Goal: Information Seeking & Learning: Learn about a topic

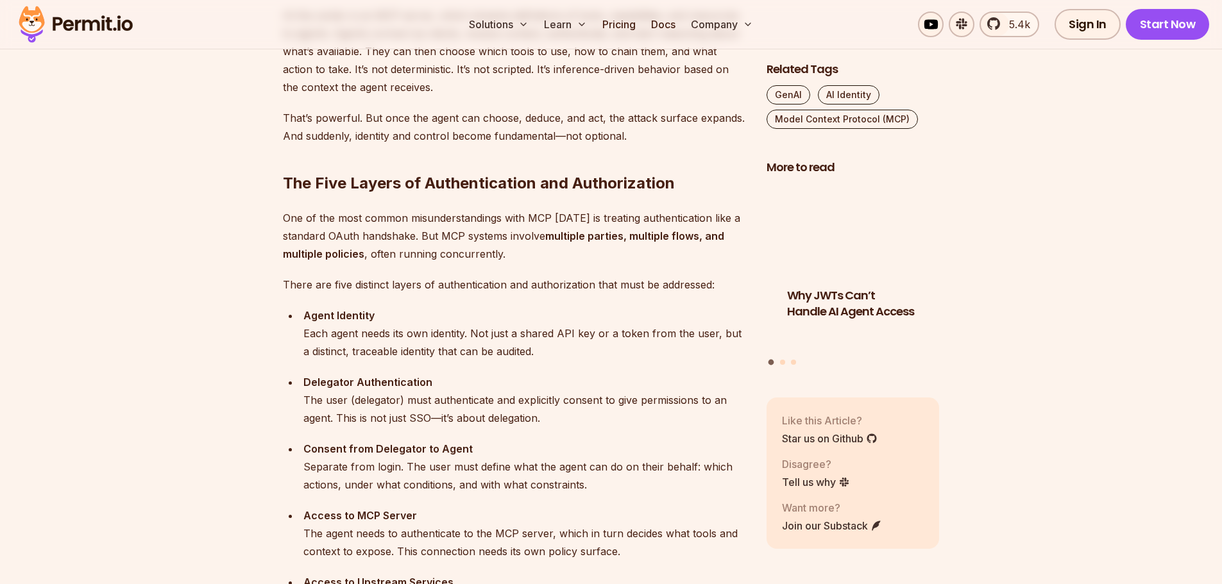
scroll to position [1218, 0]
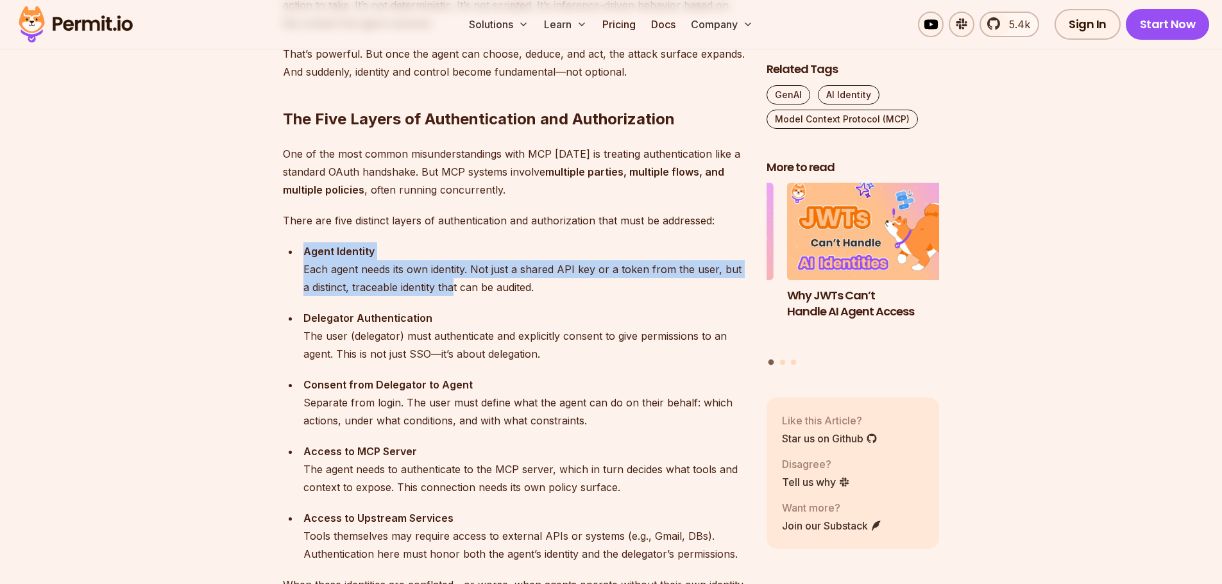
drag, startPoint x: 301, startPoint y: 231, endPoint x: 446, endPoint y: 291, distance: 156.7
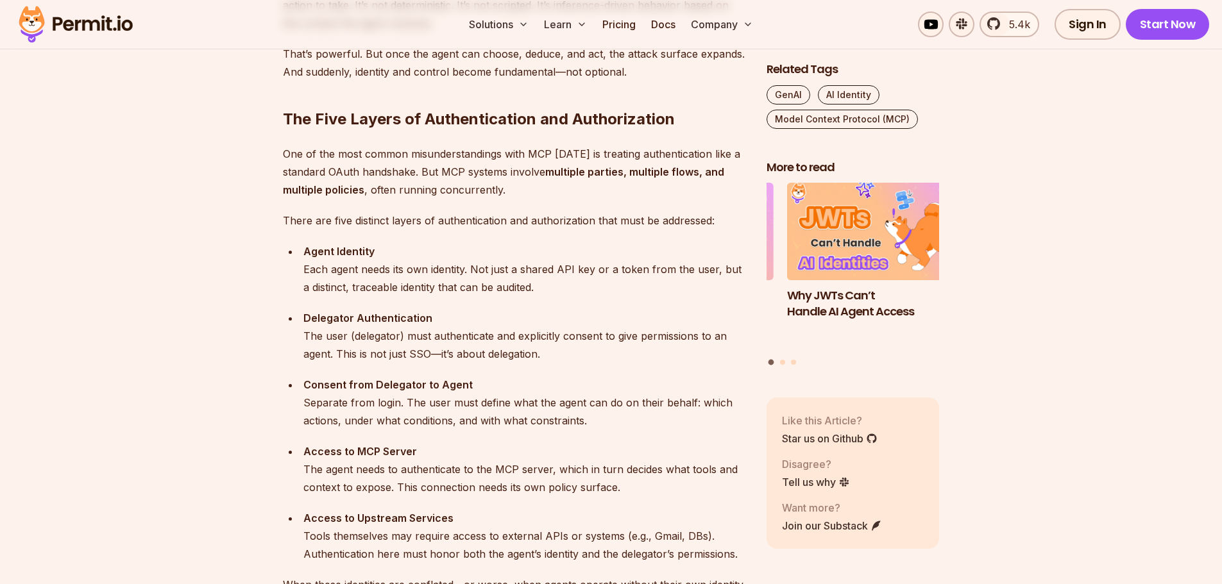
click at [462, 295] on div "Agent Identity Each agent needs its own identity. Not just a shared API key or …" at bounding box center [524, 269] width 442 height 54
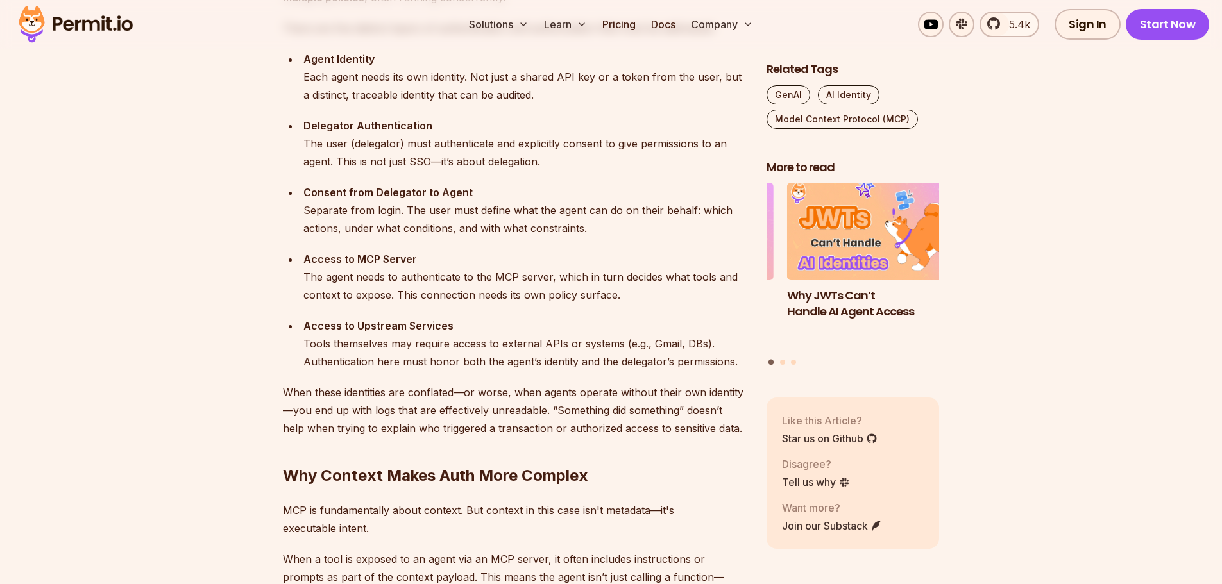
scroll to position [1603, 0]
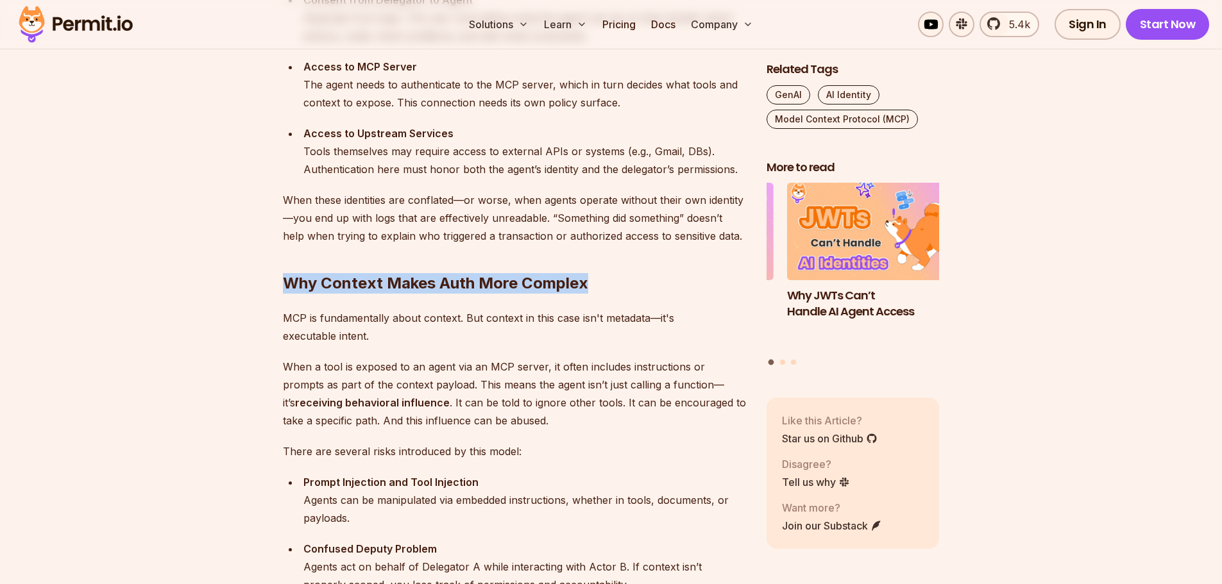
drag, startPoint x: 298, startPoint y: 276, endPoint x: 607, endPoint y: 282, distance: 309.1
click at [604, 283] on h2 "Why Context Makes Auth More Complex" at bounding box center [514, 258] width 463 height 72
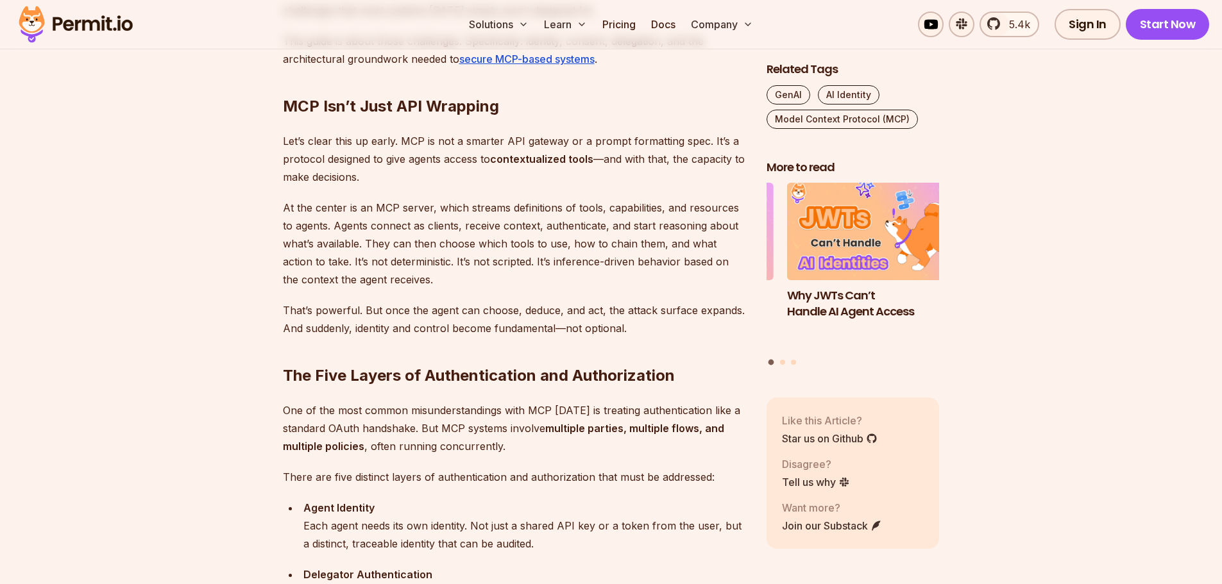
scroll to position [577, 0]
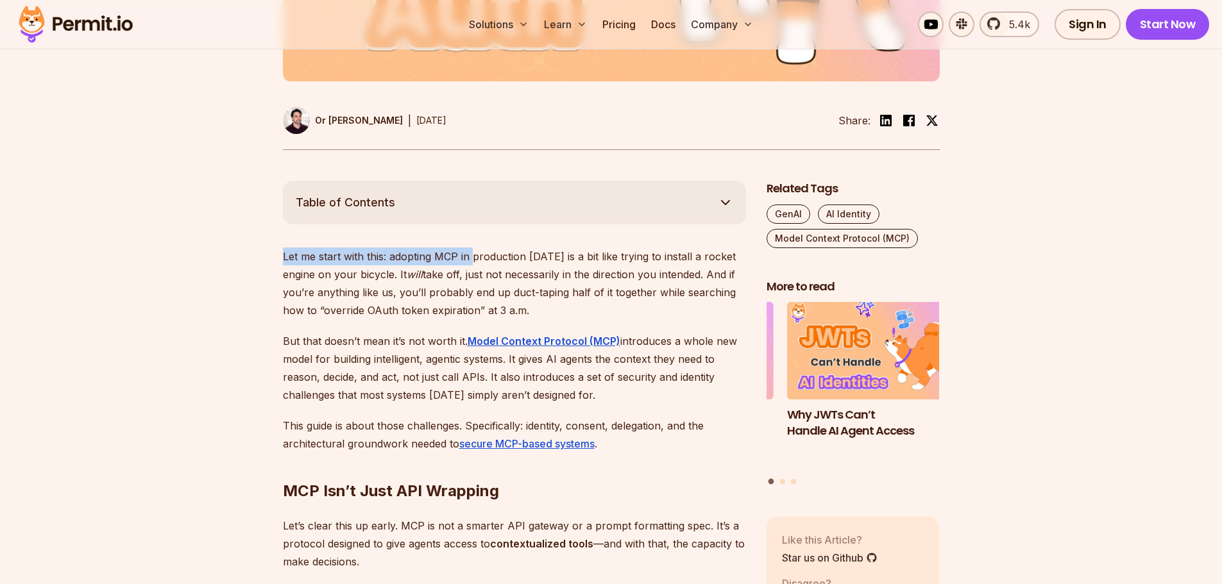
drag, startPoint x: 278, startPoint y: 255, endPoint x: 475, endPoint y: 248, distance: 196.4
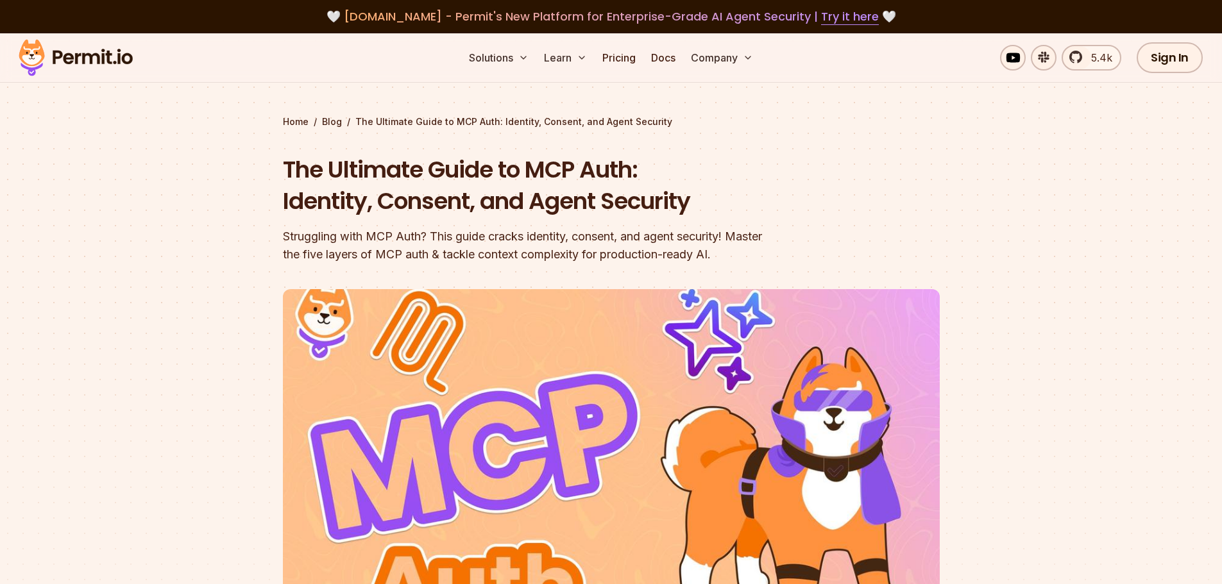
scroll to position [449, 0]
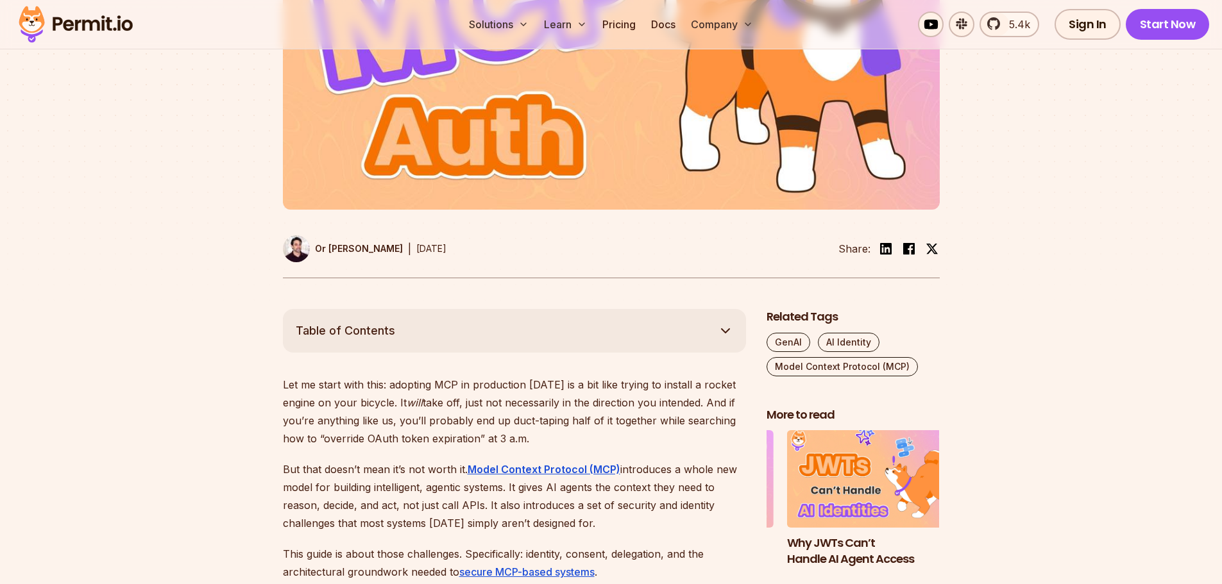
click at [452, 401] on p "Let me start with this: adopting MCP in production [DATE] is a bit like trying …" at bounding box center [514, 412] width 463 height 72
drag, startPoint x: 271, startPoint y: 467, endPoint x: 466, endPoint y: 471, distance: 194.3
click at [412, 512] on p "But that doesn’t mean it’s not worth it. Model Context Protocol (MCP) introduce…" at bounding box center [514, 496] width 463 height 72
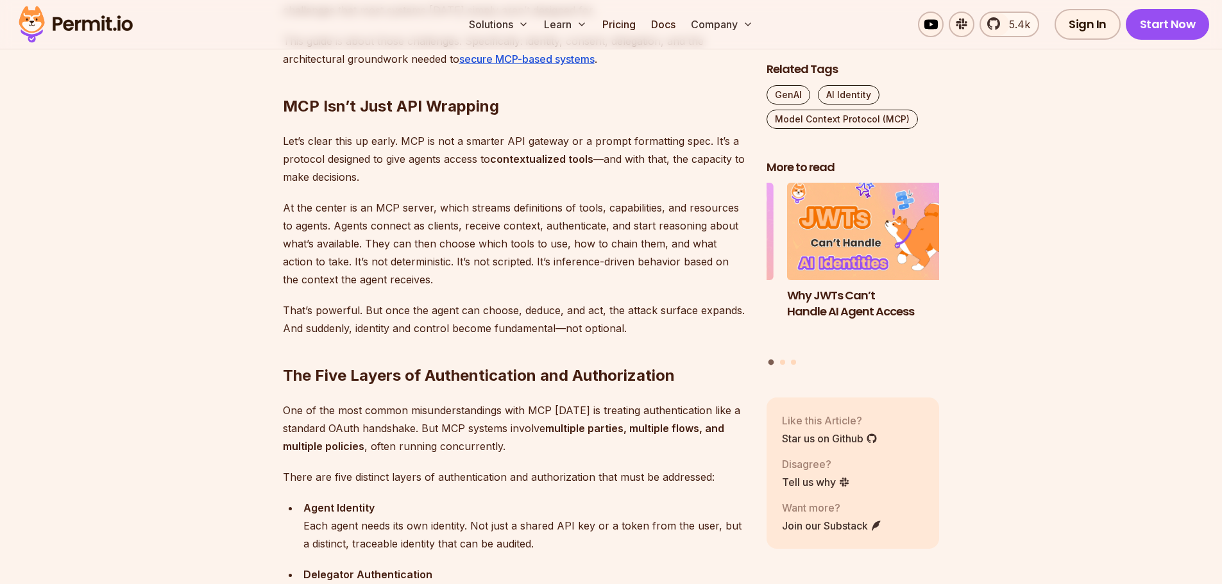
scroll to position [1090, 0]
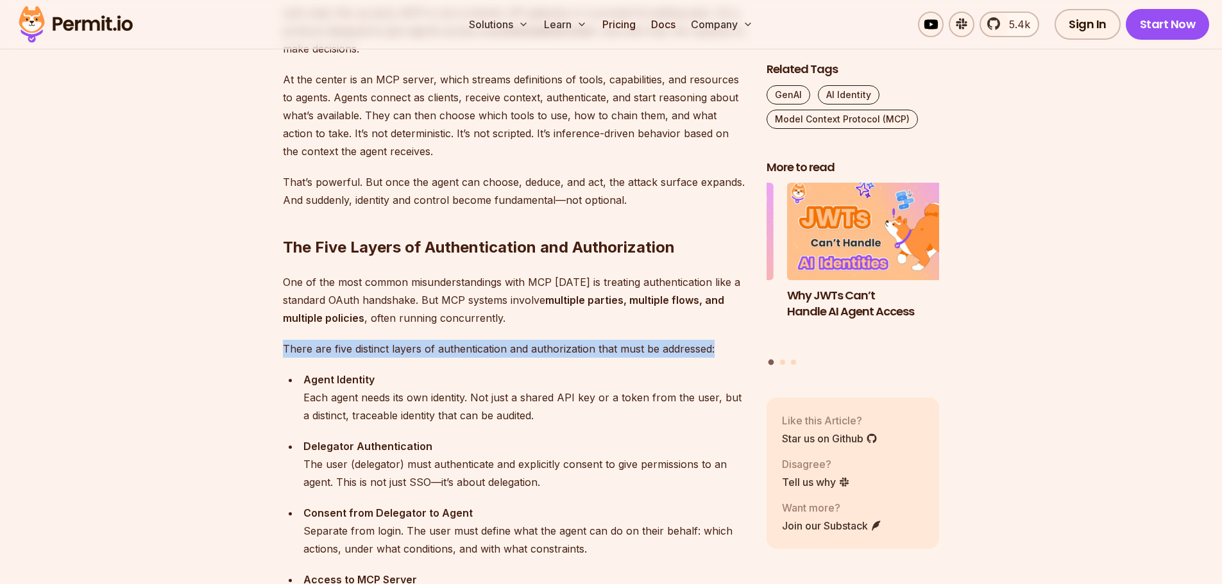
drag, startPoint x: 268, startPoint y: 349, endPoint x: 720, endPoint y: 348, distance: 452.1
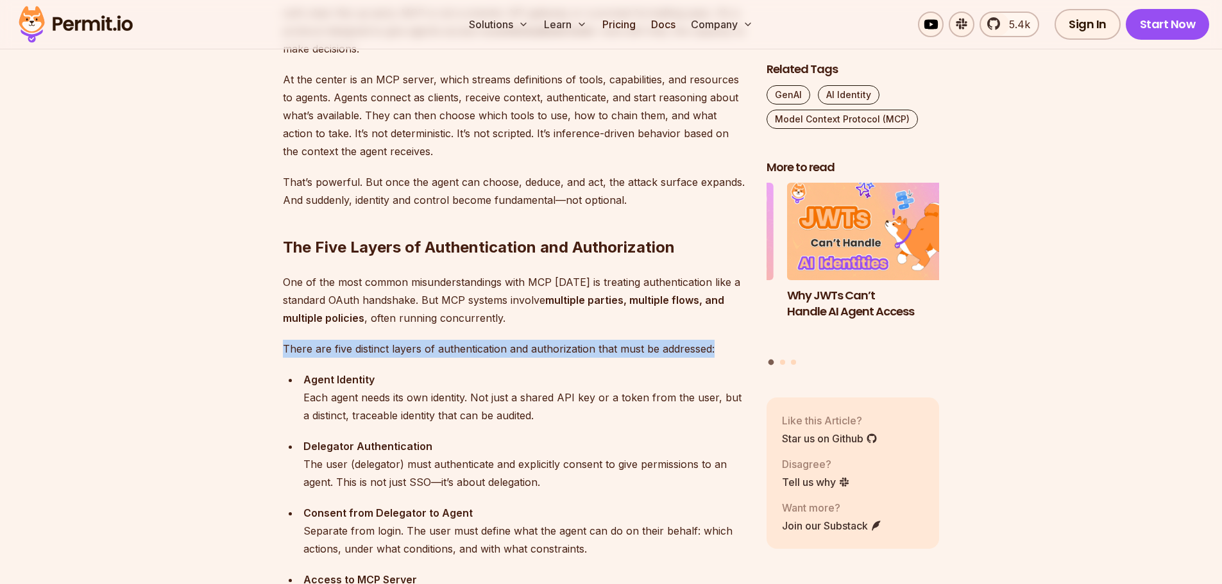
drag, startPoint x: 714, startPoint y: 346, endPoint x: 280, endPoint y: 339, distance: 433.5
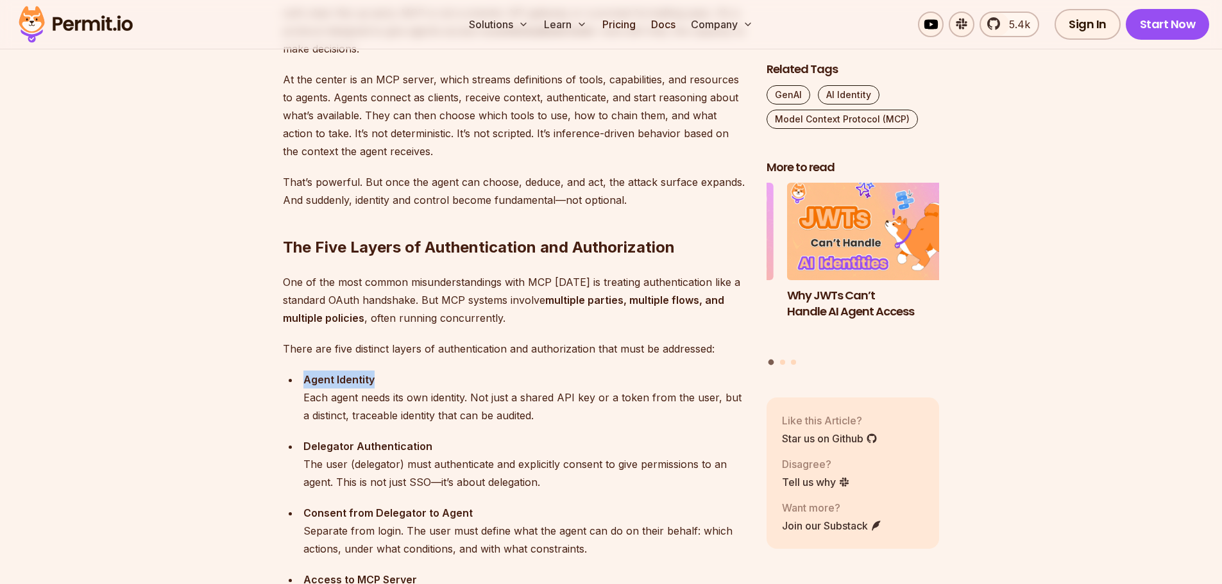
drag, startPoint x: 301, startPoint y: 380, endPoint x: 398, endPoint y: 377, distance: 96.9
click at [398, 377] on li "Agent Identity Each agent needs its own identity. Not just a shared API key or …" at bounding box center [522, 398] width 446 height 54
drag, startPoint x: 300, startPoint y: 398, endPoint x: 472, endPoint y: 398, distance: 171.9
click at [472, 398] on ul "Agent Identity Each agent needs its own identity. Not just a shared API key or …" at bounding box center [514, 531] width 463 height 321
click at [461, 419] on div "Agent Identity Each agent needs its own identity. Not just a shared API key or …" at bounding box center [524, 398] width 442 height 54
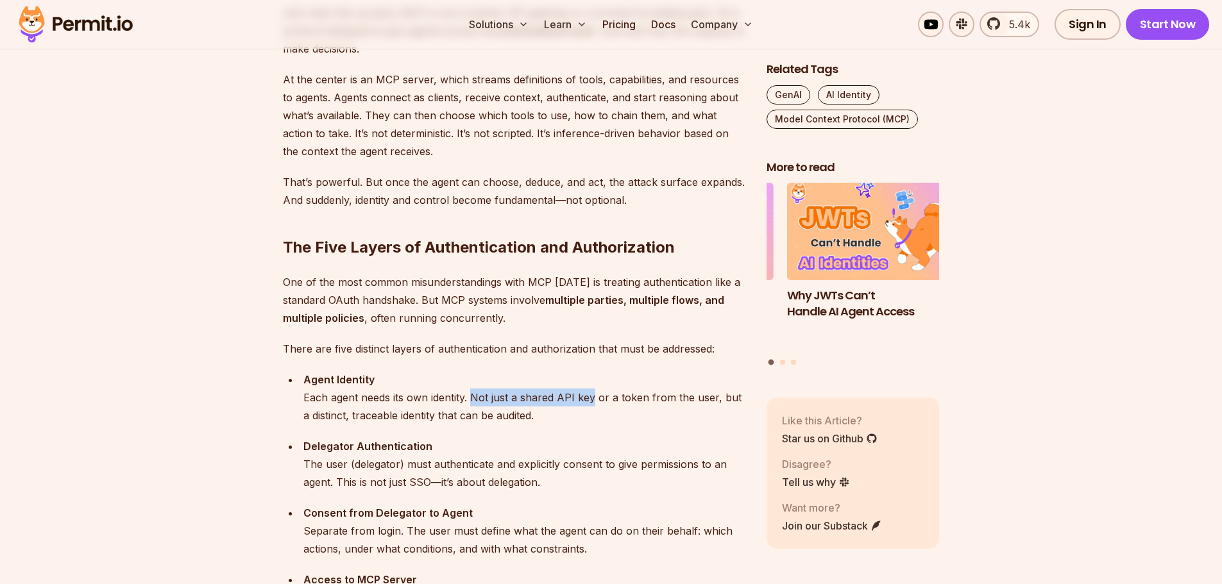
drag, startPoint x: 472, startPoint y: 394, endPoint x: 592, endPoint y: 397, distance: 120.0
click at [592, 397] on div "Agent Identity Each agent needs its own identity. Not just a shared API key or …" at bounding box center [524, 398] width 442 height 54
click at [591, 407] on div "Agent Identity Each agent needs its own identity. Not just a shared API key or …" at bounding box center [524, 398] width 442 height 54
drag, startPoint x: 462, startPoint y: 402, endPoint x: 619, endPoint y: 400, distance: 156.5
click at [619, 400] on div "Agent Identity Each agent needs its own identity. Not just a shared API key or …" at bounding box center [524, 398] width 442 height 54
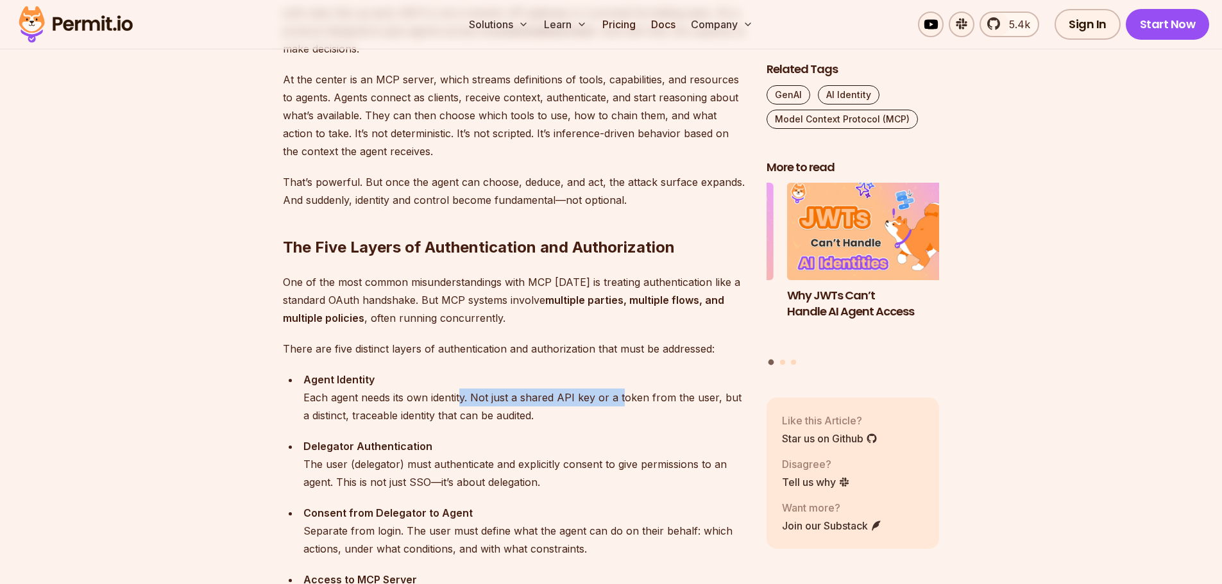
click at [618, 400] on div "Agent Identity Each agent needs its own identity. Not just a shared API key or …" at bounding box center [524, 398] width 442 height 54
drag, startPoint x: 469, startPoint y: 397, endPoint x: 618, endPoint y: 398, distance: 148.1
click at [618, 398] on div "Agent Identity Each agent needs its own identity. Not just a shared API key or …" at bounding box center [524, 398] width 442 height 54
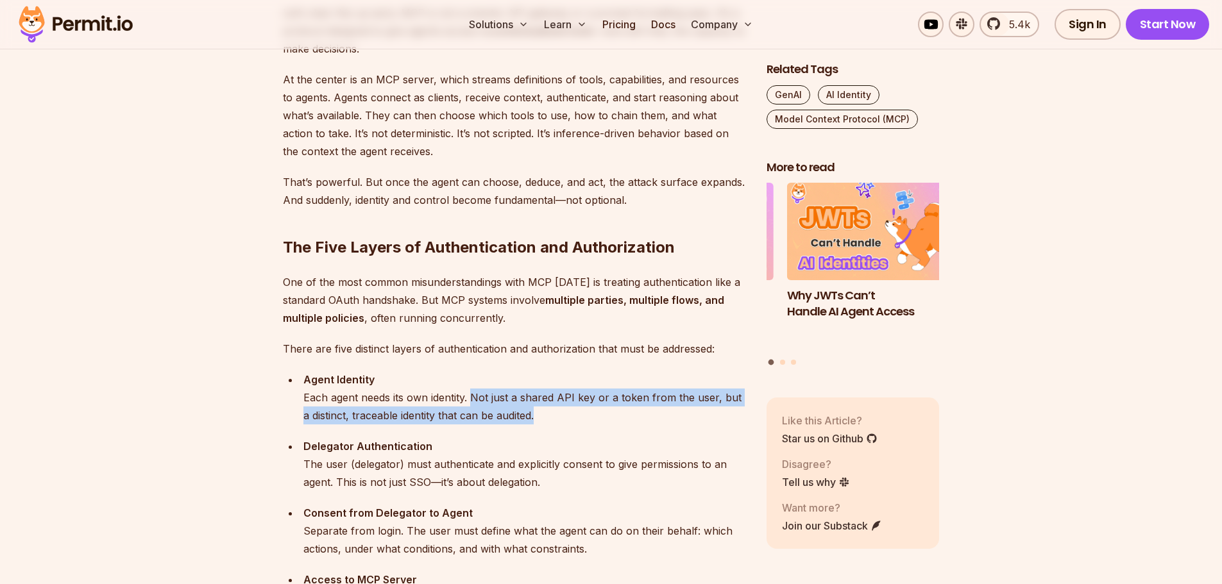
drag, startPoint x: 473, startPoint y: 398, endPoint x: 700, endPoint y: 415, distance: 227.0
click at [700, 415] on div "Agent Identity Each agent needs its own identity. Not just a shared API key or …" at bounding box center [524, 398] width 442 height 54
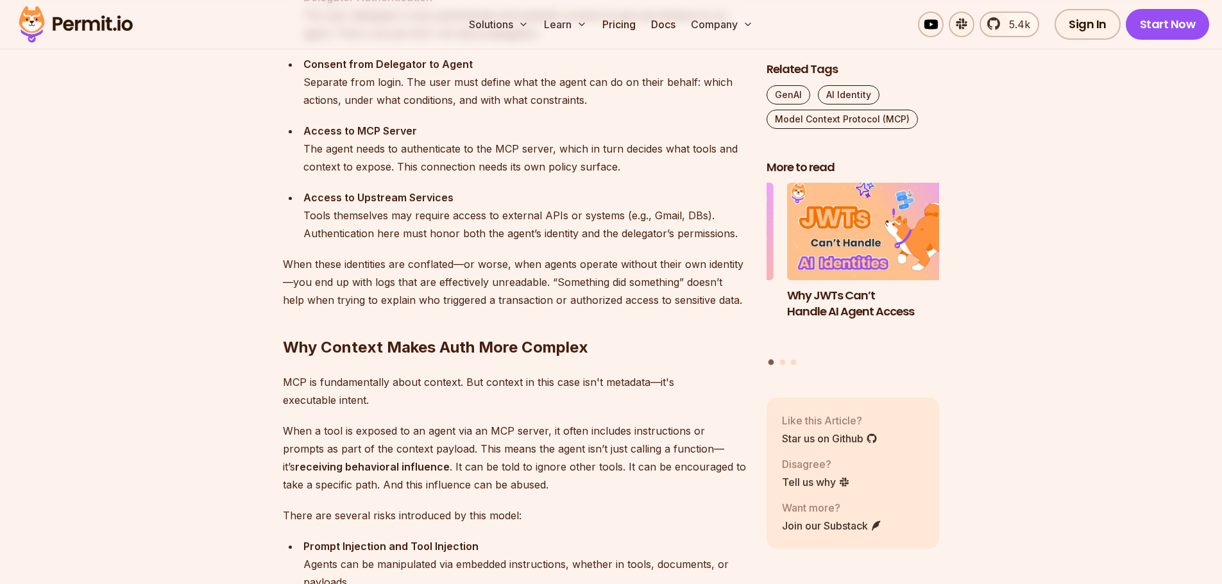
scroll to position [1603, 0]
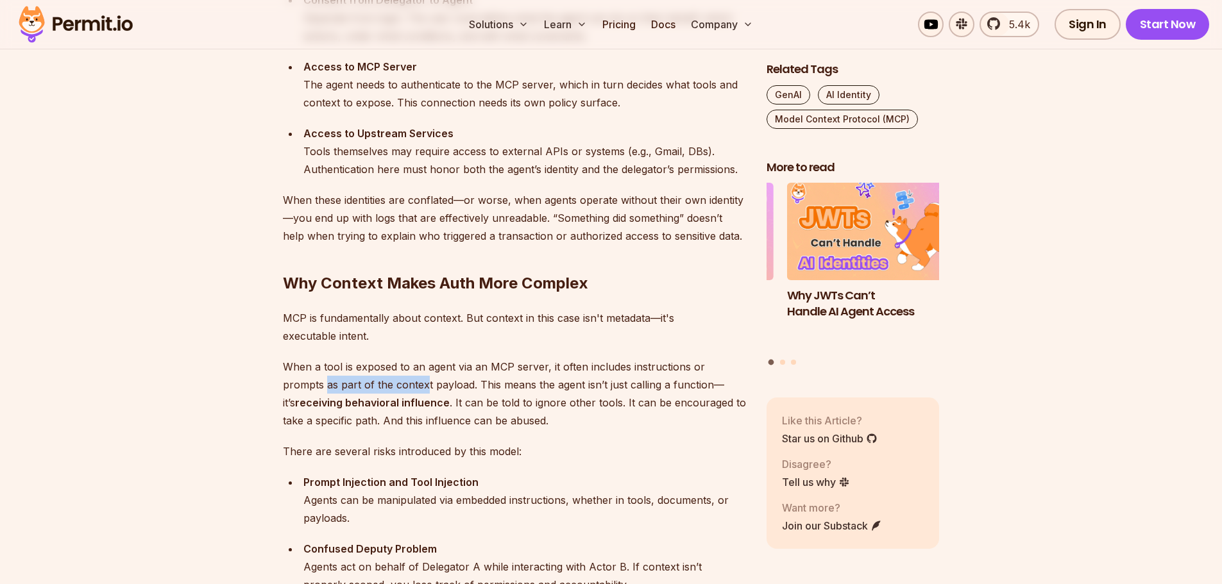
drag, startPoint x: 274, startPoint y: 377, endPoint x: 383, endPoint y: 391, distance: 109.8
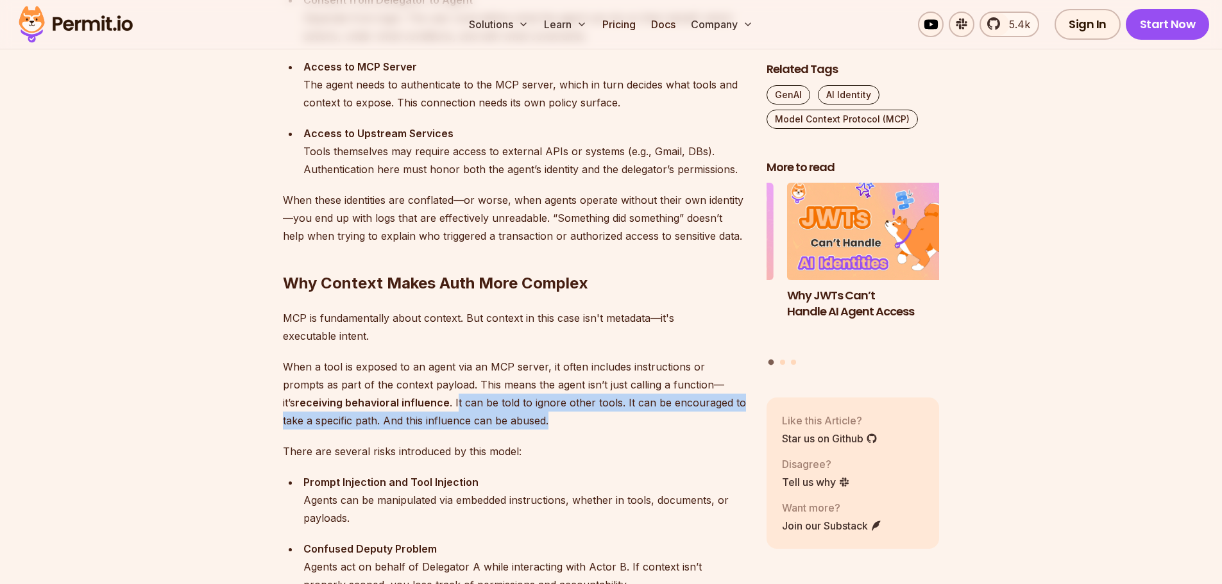
drag, startPoint x: 398, startPoint y: 401, endPoint x: 546, endPoint y: 420, distance: 148.7
click at [546, 420] on p "When a tool is exposed to an agent via an MCP server, it often includes instruc…" at bounding box center [514, 394] width 463 height 72
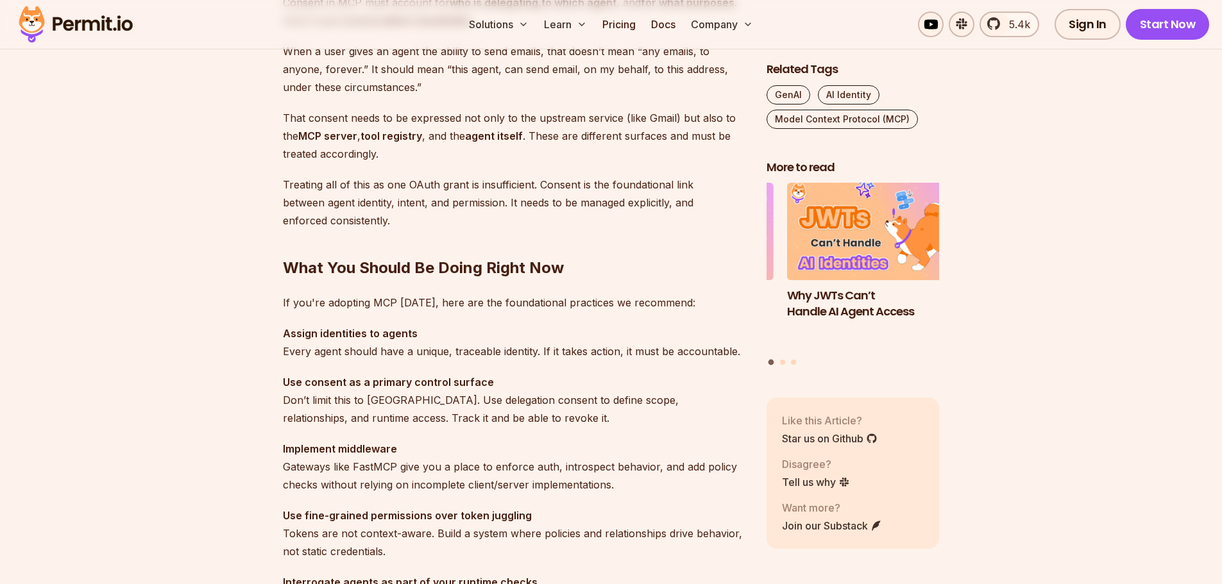
scroll to position [3463, 0]
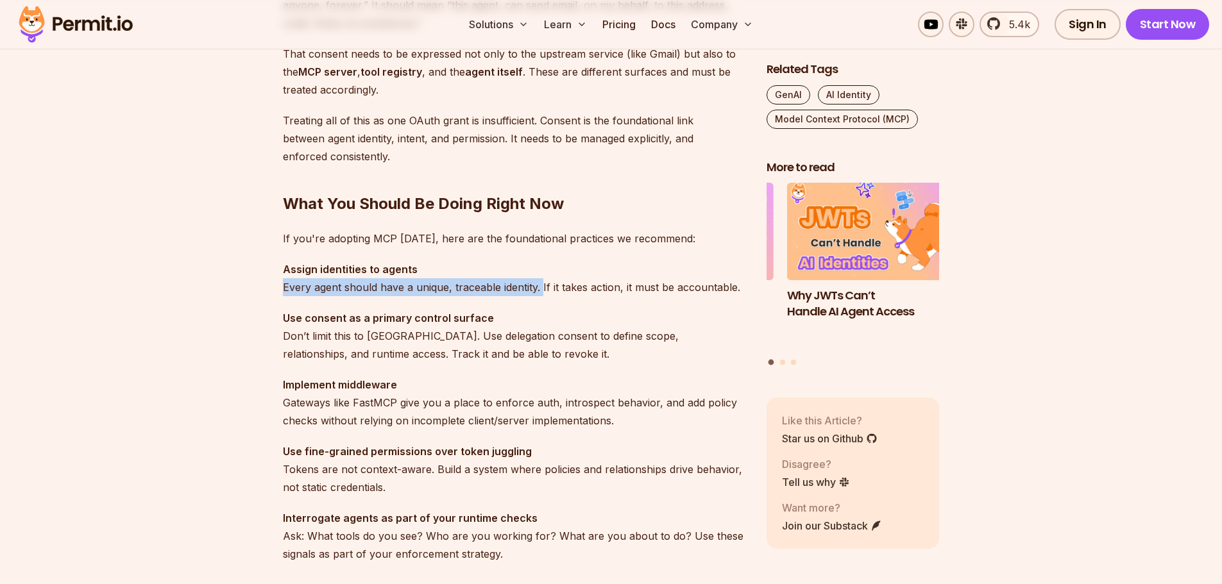
drag, startPoint x: 272, startPoint y: 289, endPoint x: 543, endPoint y: 283, distance: 270.7
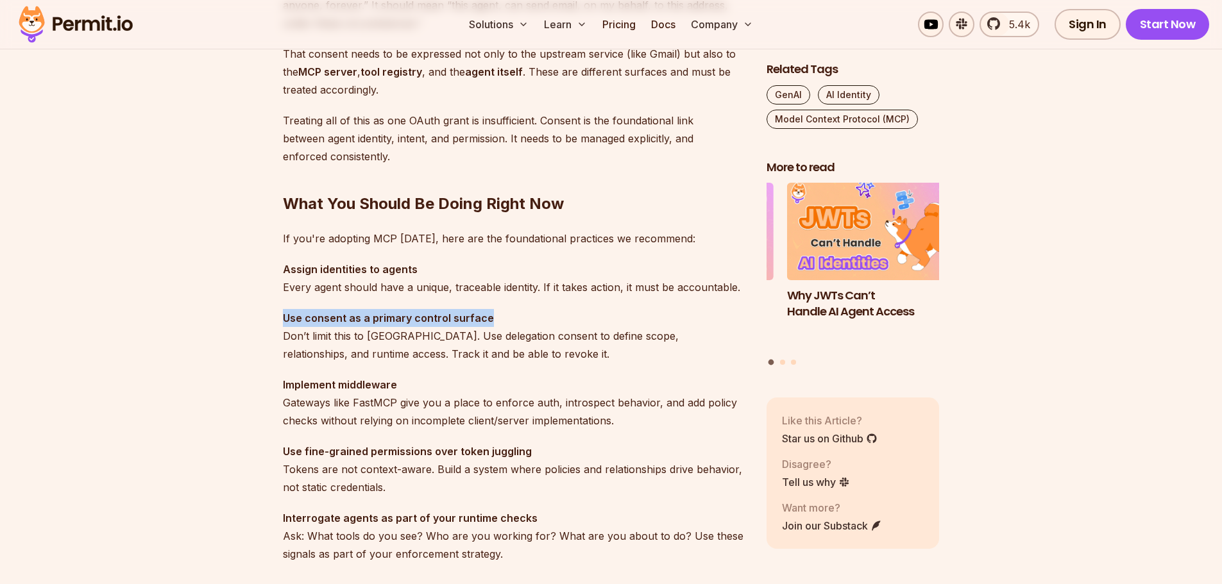
drag, startPoint x: 313, startPoint y: 321, endPoint x: 497, endPoint y: 325, distance: 184.1
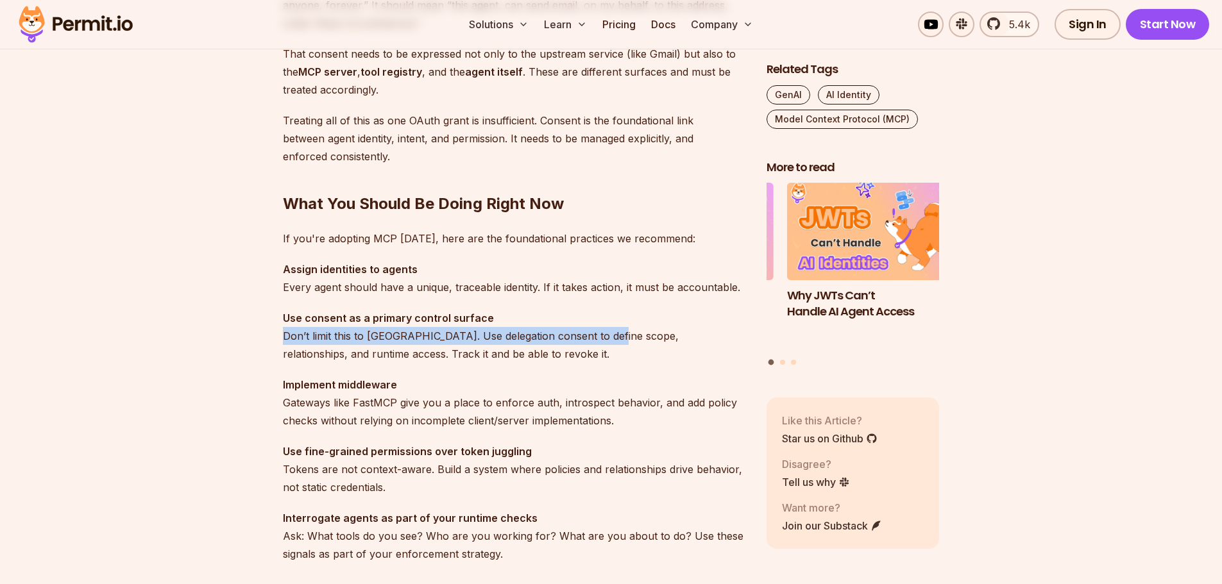
drag, startPoint x: 315, startPoint y: 341, endPoint x: 607, endPoint y: 342, distance: 291.1
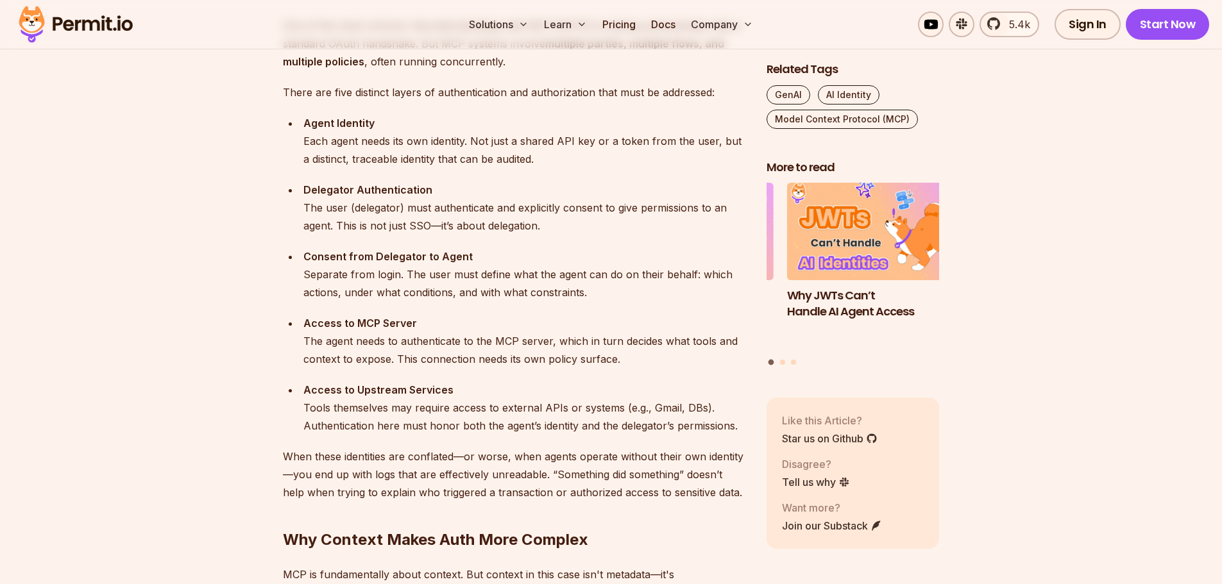
scroll to position [1218, 0]
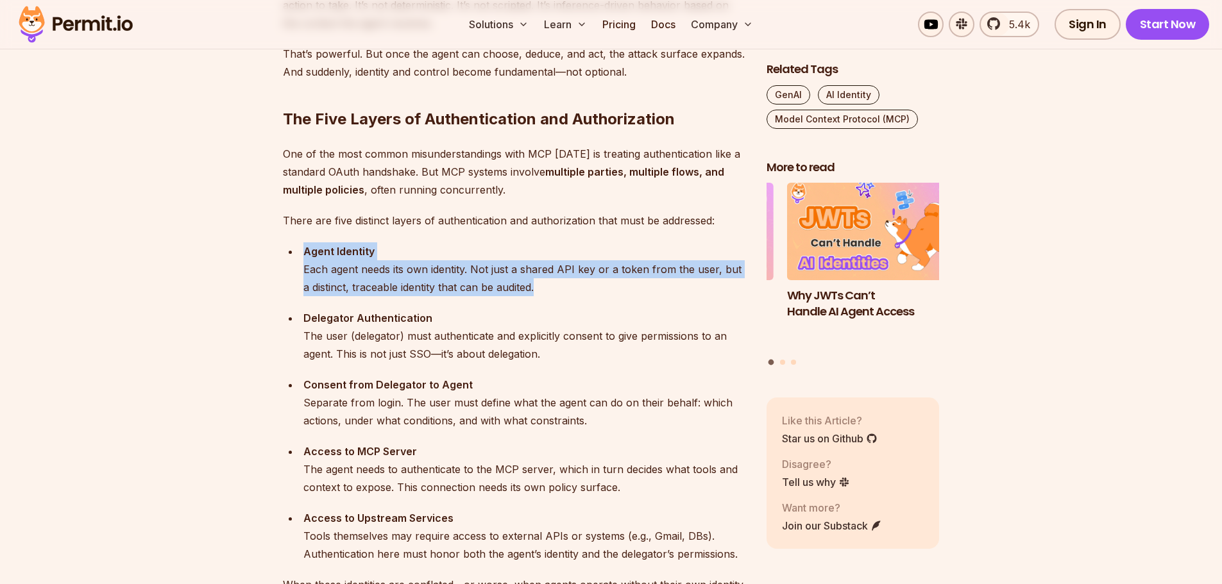
drag, startPoint x: 303, startPoint y: 250, endPoint x: 551, endPoint y: 300, distance: 252.5
click at [551, 300] on ul "Agent Identity Each agent needs its own identity. Not just a shared API key or …" at bounding box center [514, 402] width 463 height 321
copy div "Agent Identity Each agent needs its own identity. Not just a shared API key or …"
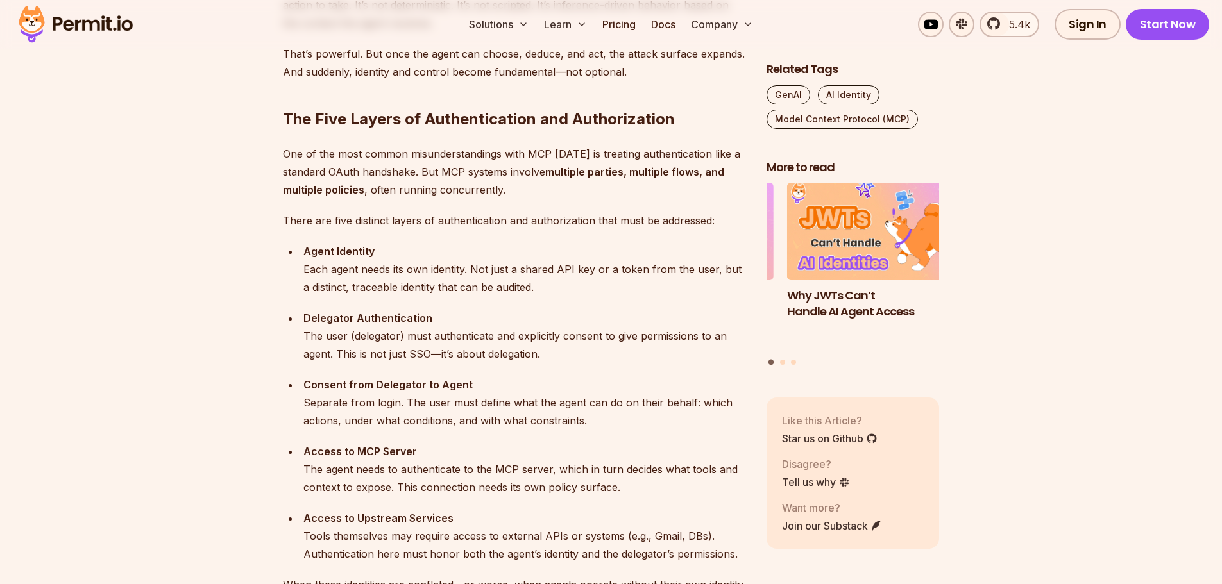
click at [355, 348] on div "Delegator Authentication The user (delegator) must authenticate and explicitly …" at bounding box center [524, 336] width 442 height 54
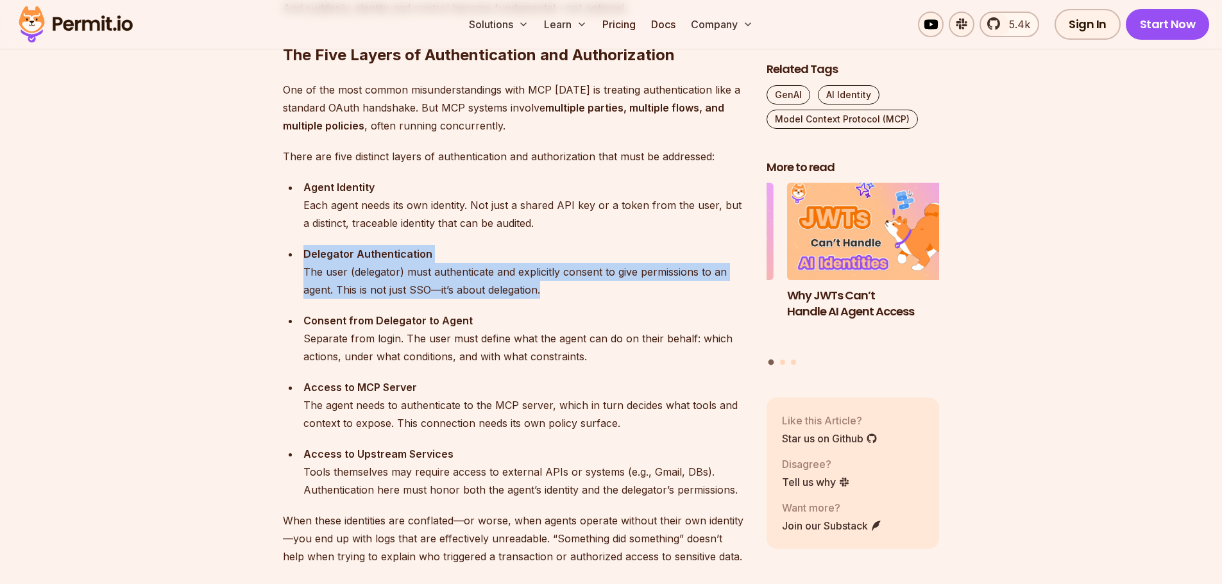
drag, startPoint x: 299, startPoint y: 250, endPoint x: 629, endPoint y: 289, distance: 331.9
click at [629, 289] on li "Delegator Authentication The user (delegator) must authenticate and explicitly …" at bounding box center [522, 272] width 446 height 54
copy div "Delegator Authentication The user (delegator) must authenticate and explicitly …"
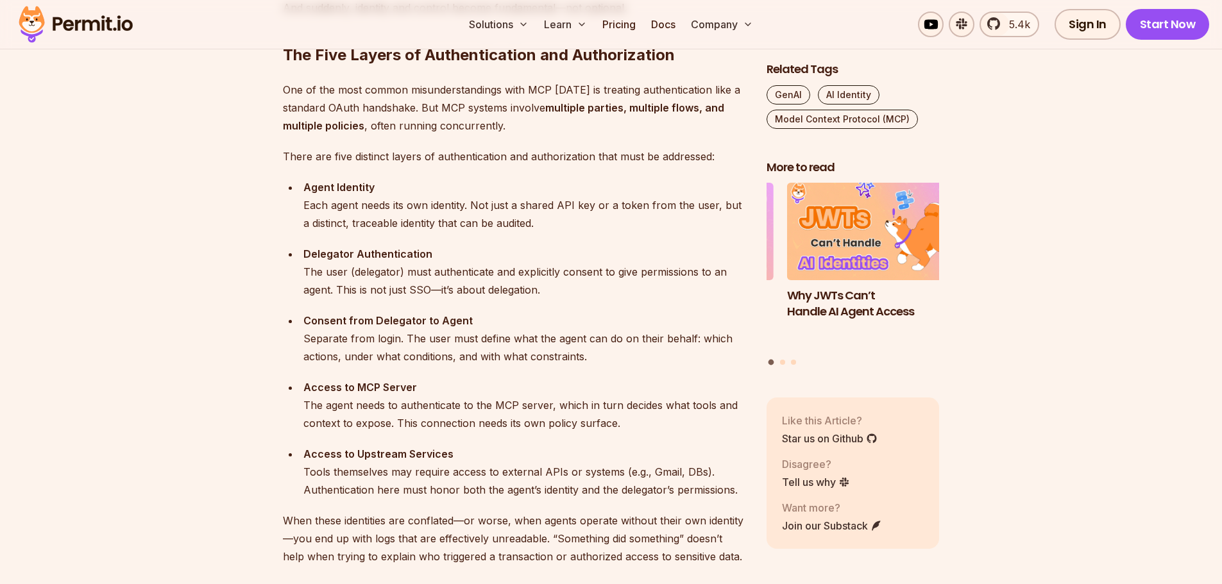
click at [525, 344] on div "Consent from Delegator to Agent Separate from login. The user must define what …" at bounding box center [524, 339] width 442 height 54
drag, startPoint x: 498, startPoint y: 311, endPoint x: 274, endPoint y: 314, distance: 223.2
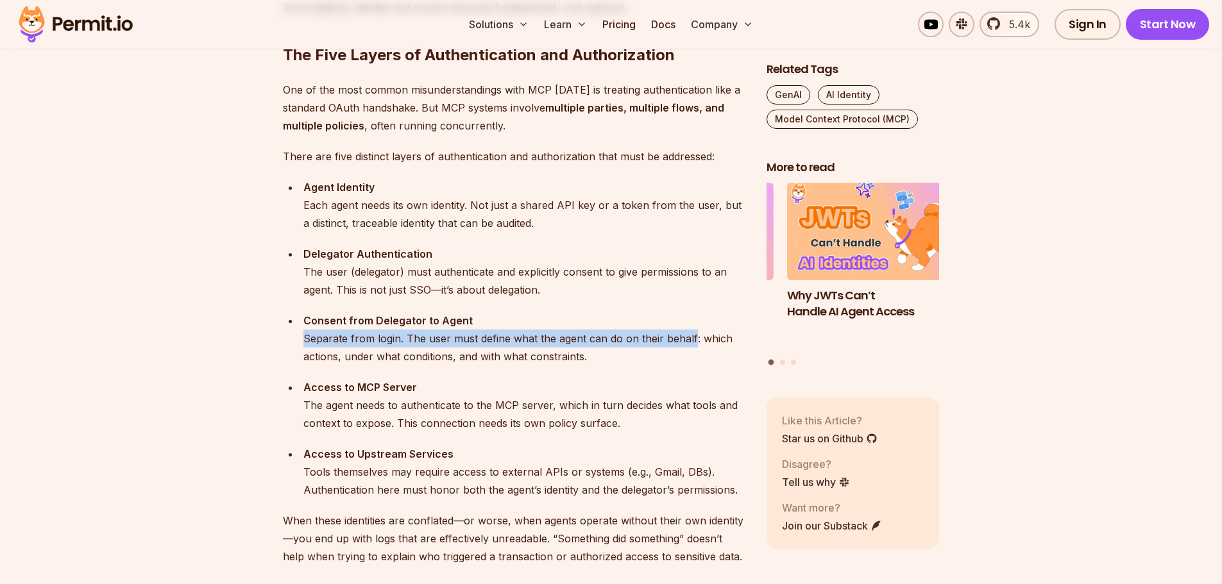
drag, startPoint x: 299, startPoint y: 338, endPoint x: 693, endPoint y: 335, distance: 393.1
click at [693, 335] on li "Consent from Delegator to Agent Separate from login. The user must define what …" at bounding box center [522, 339] width 446 height 54
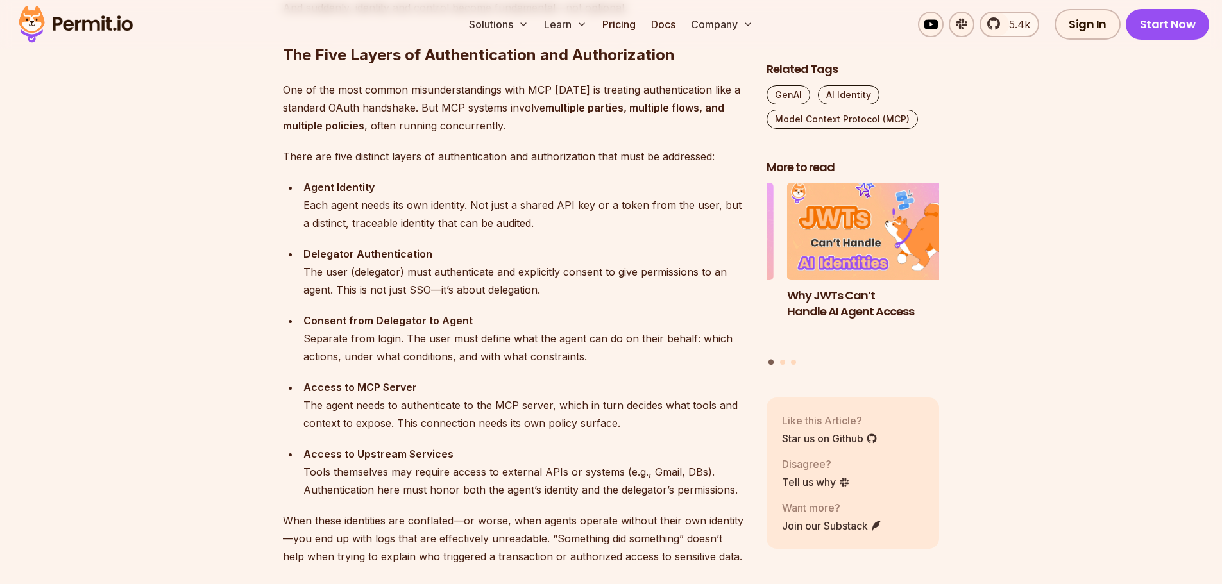
click at [695, 349] on div "Consent from Delegator to Agent Separate from login. The user must define what …" at bounding box center [524, 339] width 442 height 54
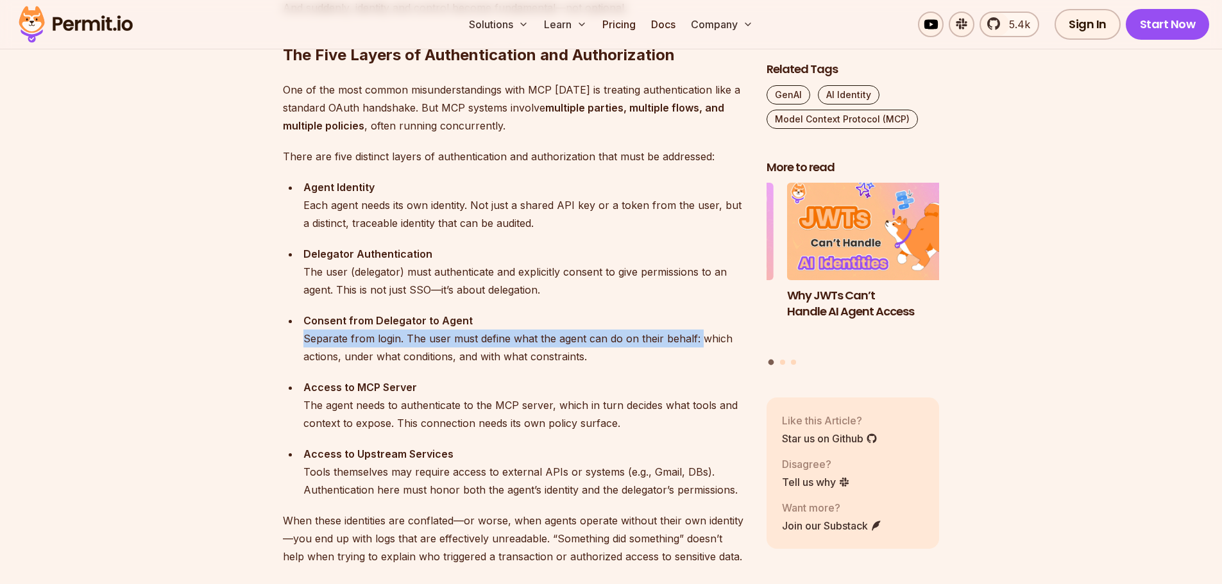
drag, startPoint x: 696, startPoint y: 339, endPoint x: 278, endPoint y: 334, distance: 418.1
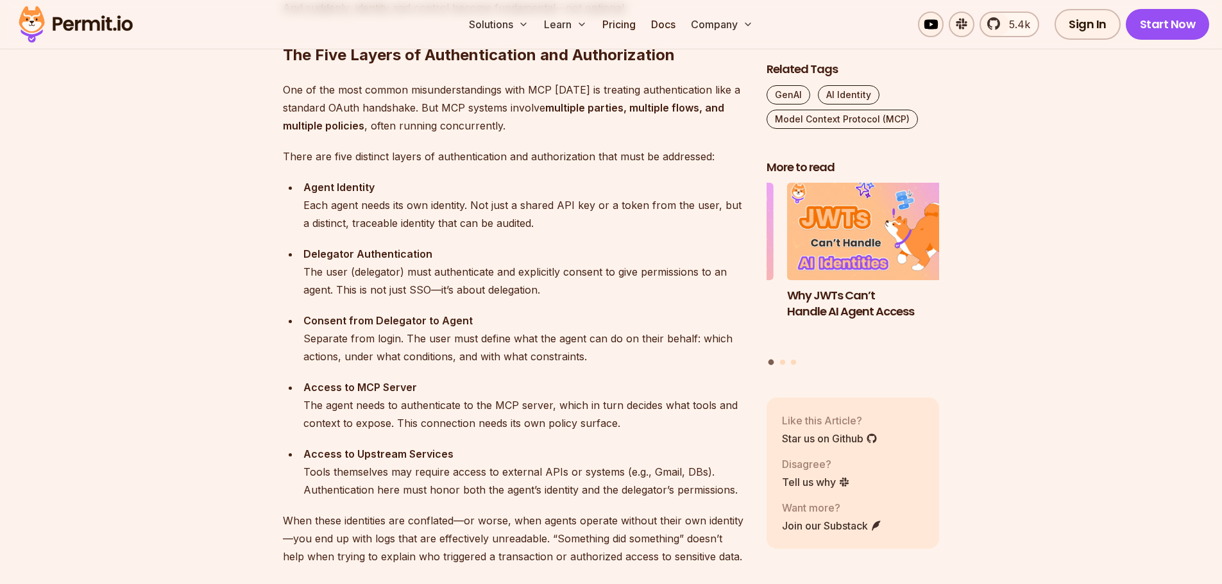
click at [446, 364] on div "Consent from Delegator to Agent Separate from login. The user must define what …" at bounding box center [524, 339] width 442 height 54
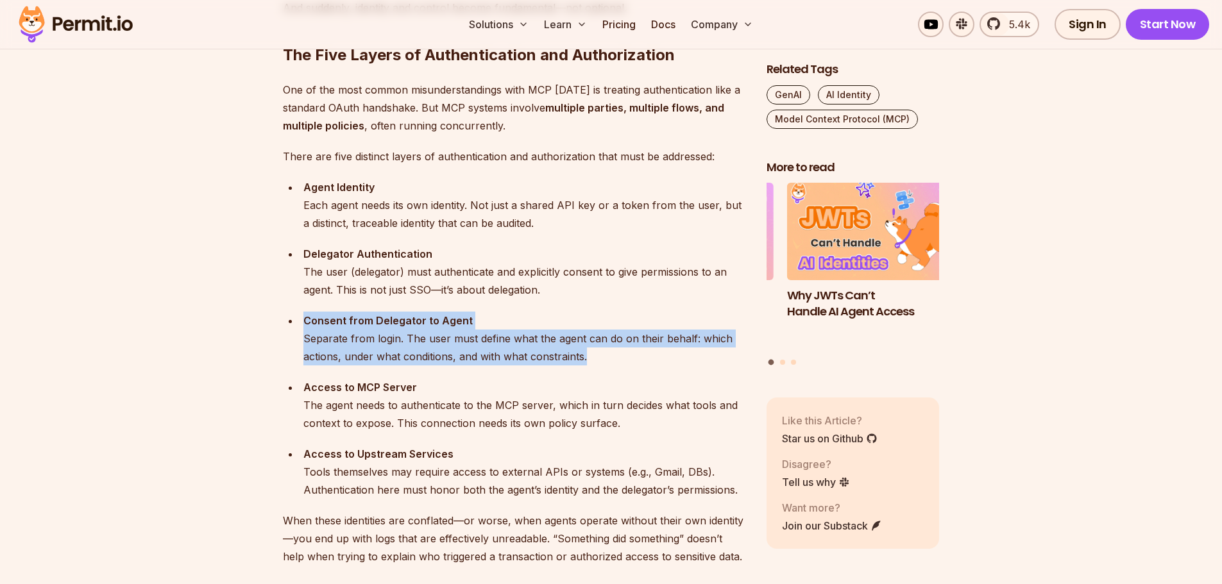
drag, startPoint x: 605, startPoint y: 358, endPoint x: 301, endPoint y: 319, distance: 306.5
click at [301, 319] on li "Consent from Delegator to Agent Separate from login. The user must define what …" at bounding box center [522, 339] width 446 height 54
copy div "Consent from Delegator to Agent Separate from login. The user must define what …"
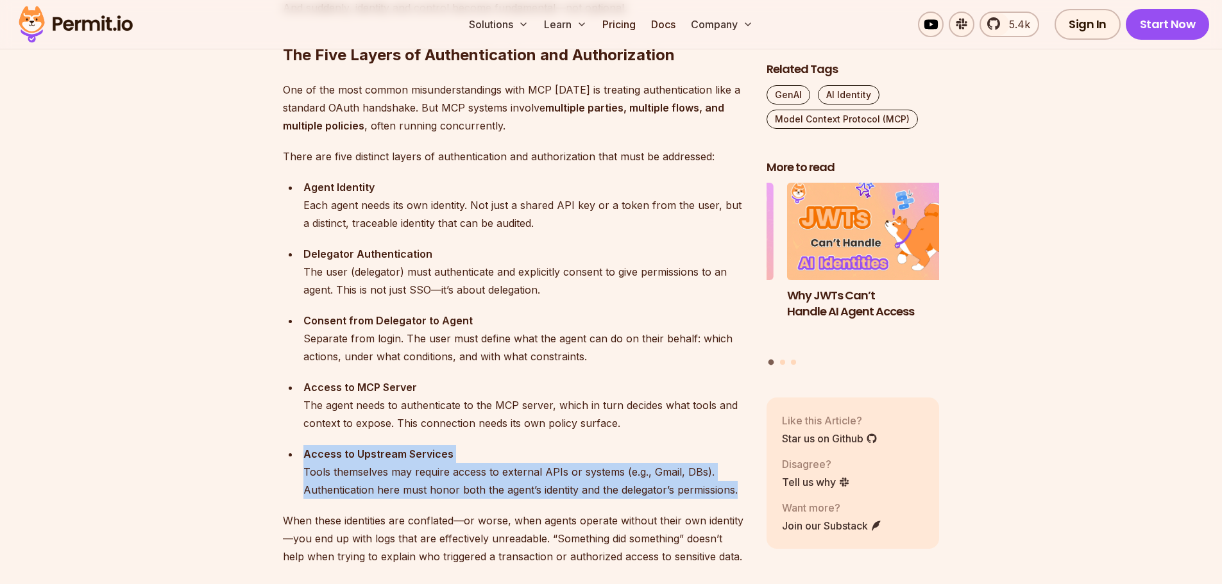
drag, startPoint x: 298, startPoint y: 453, endPoint x: 739, endPoint y: 492, distance: 442.9
click at [739, 492] on ul "Agent Identity Each agent needs its own identity. Not just a shared API key or …" at bounding box center [514, 338] width 463 height 321
copy div "Access to Upstream Services Tools themselves may require access to external API…"
